Goal: Task Accomplishment & Management: Manage account settings

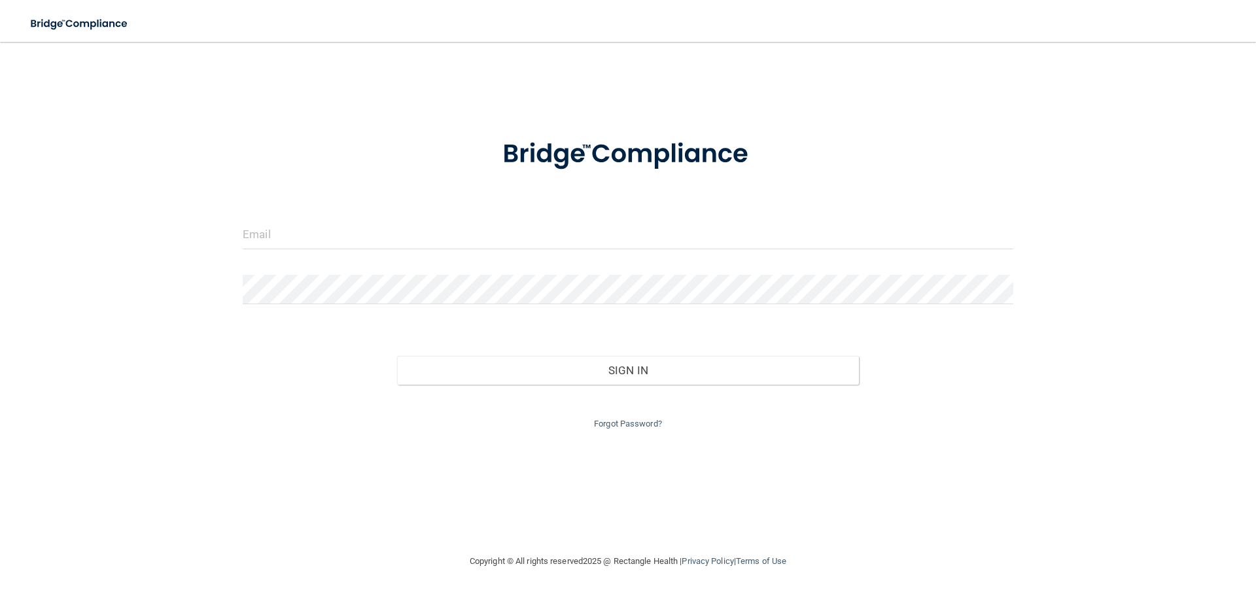
click at [339, 222] on input "email" at bounding box center [628, 234] width 771 height 29
type input "[EMAIL_ADDRESS][DOMAIN_NAME]"
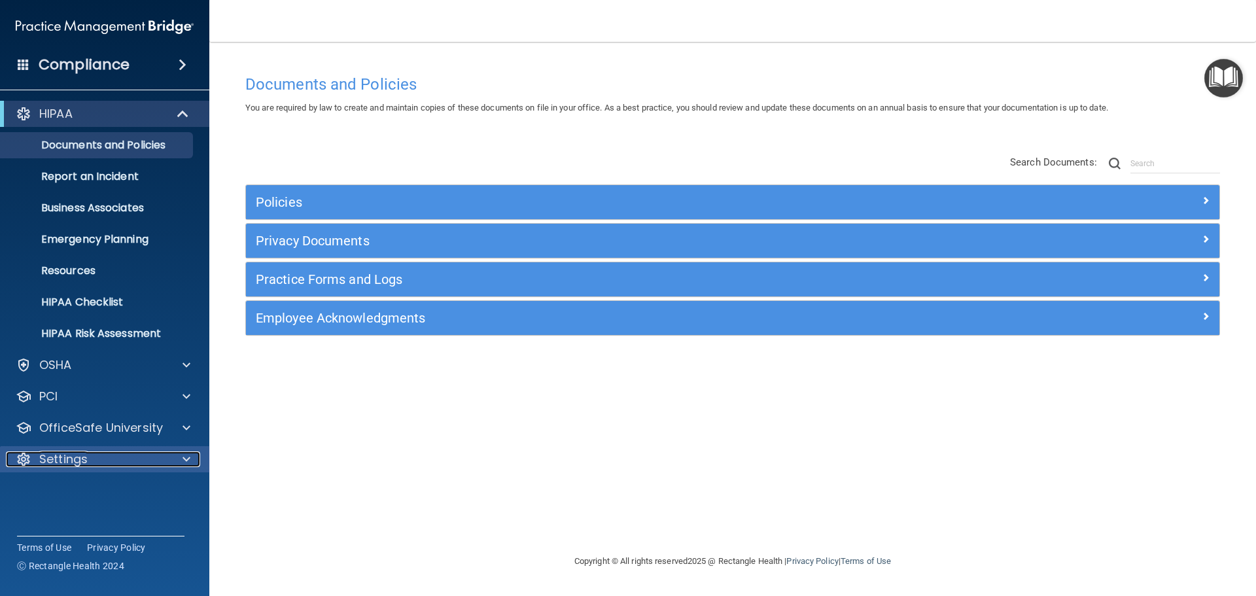
click at [151, 465] on div "Settings" at bounding box center [87, 460] width 162 height 16
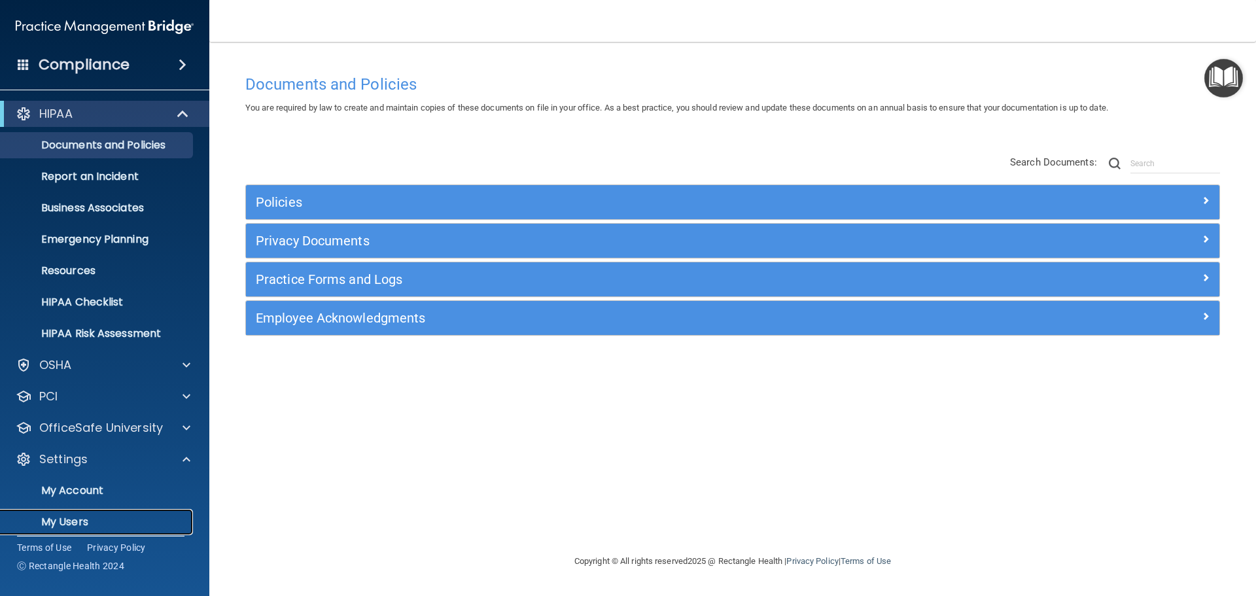
click at [82, 522] on p "My Users" at bounding box center [98, 522] width 179 height 13
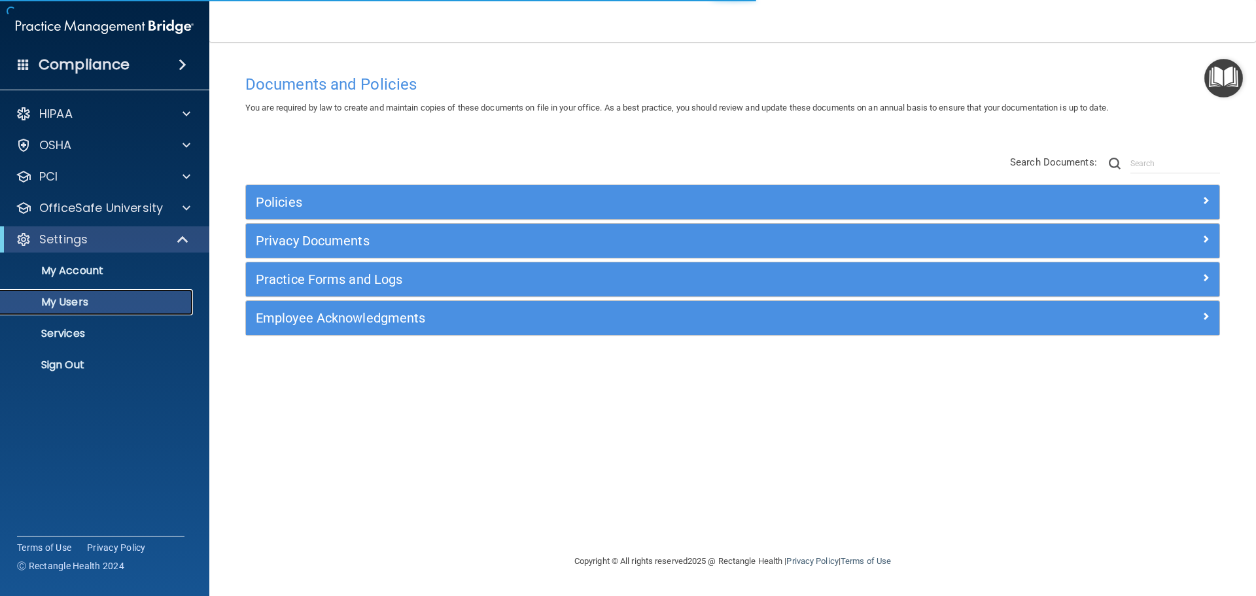
select select "20"
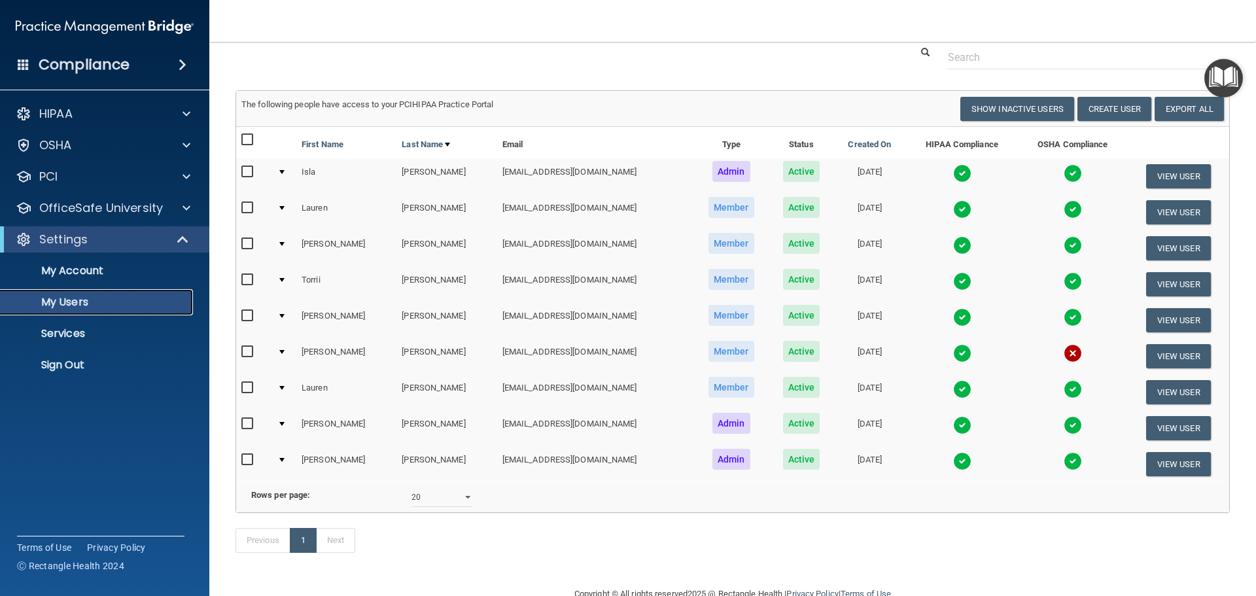
scroll to position [65, 0]
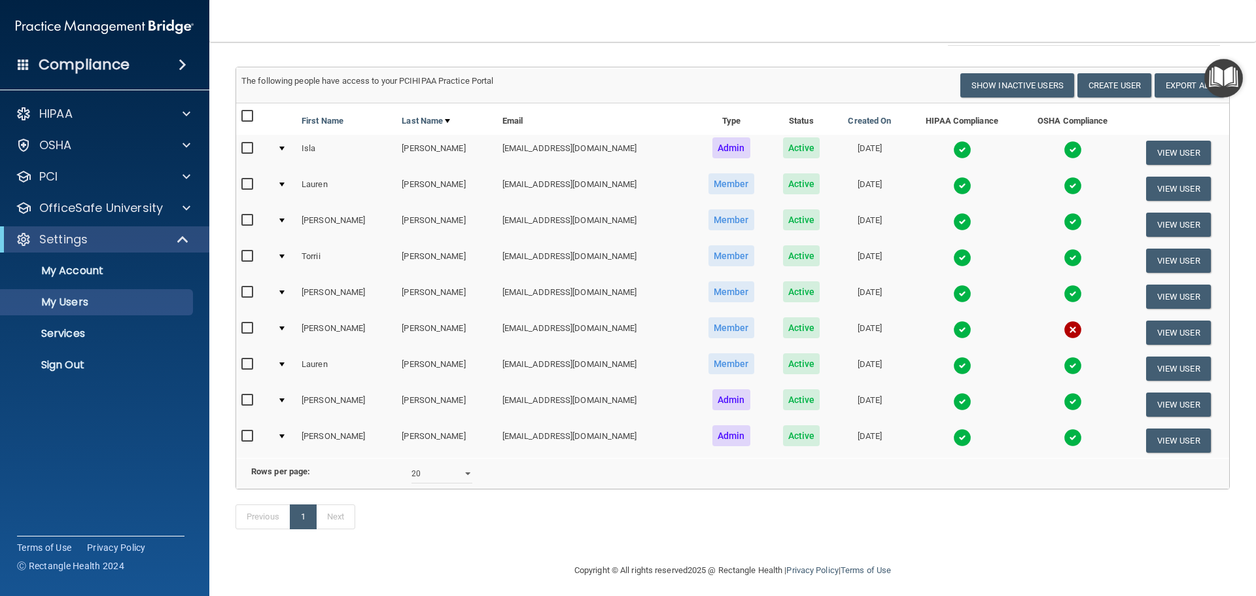
click at [953, 331] on img at bounding box center [962, 330] width 18 height 18
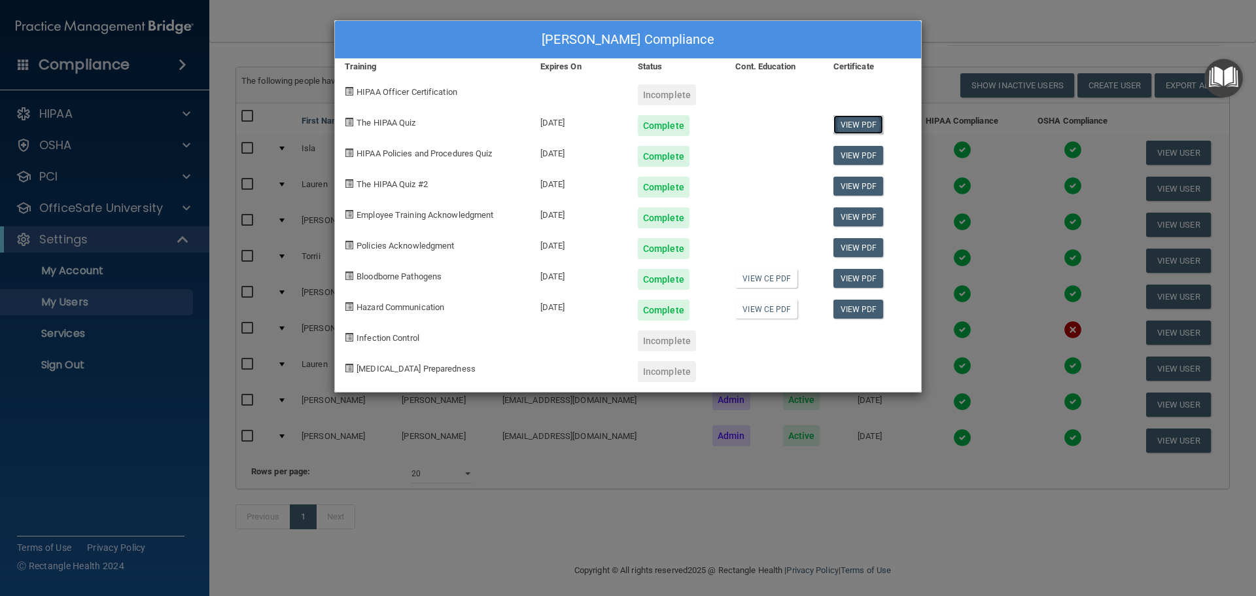
click at [865, 124] on link "View PDF" at bounding box center [859, 124] width 50 height 19
click at [851, 157] on link "View PDF" at bounding box center [859, 155] width 50 height 19
click at [860, 186] on link "View PDF" at bounding box center [859, 186] width 50 height 19
click at [857, 277] on link "View PDF" at bounding box center [859, 278] width 50 height 19
click at [855, 304] on link "View PDF" at bounding box center [859, 309] width 50 height 19
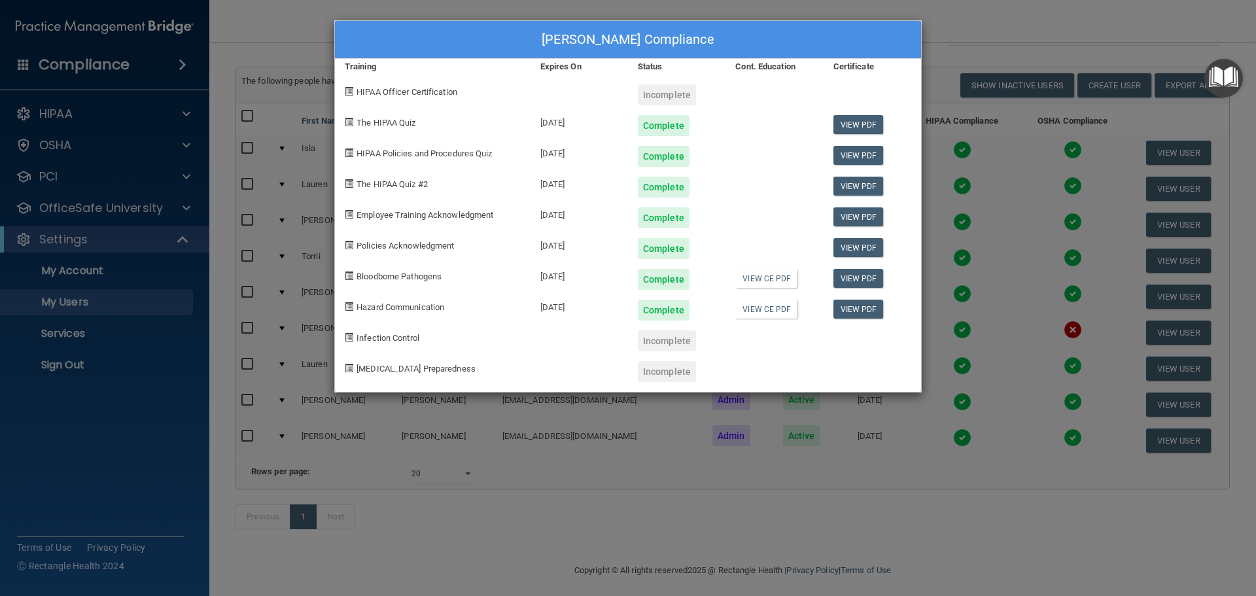
click at [946, 23] on div "[PERSON_NAME] Compliance Training Expires On Status Cont. Education Certificate…" at bounding box center [628, 298] width 1256 height 596
